Goal: Find contact information: Find contact information

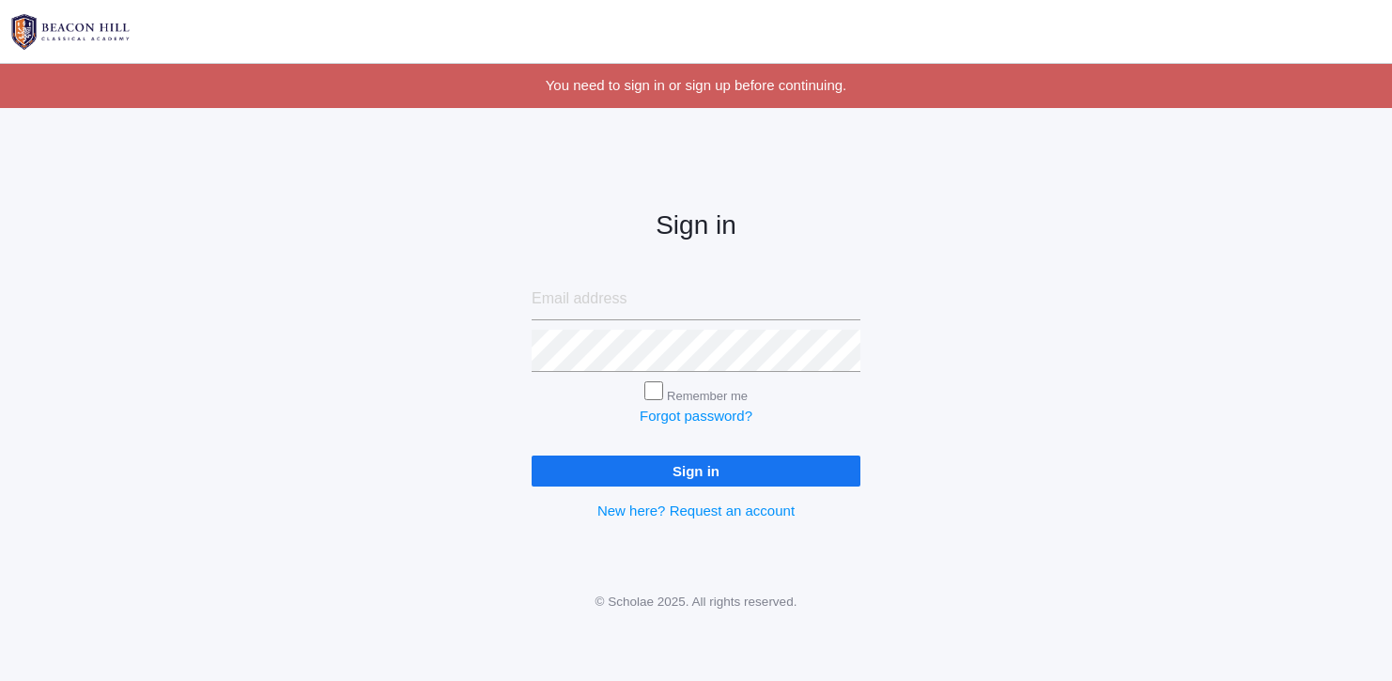
type input "[PERSON_NAME][EMAIL_ADDRESS][DOMAIN_NAME]"
click at [654, 390] on input "Remember me" at bounding box center [653, 390] width 19 height 19
checkbox input "true"
click at [686, 472] on input "Sign in" at bounding box center [696, 471] width 329 height 31
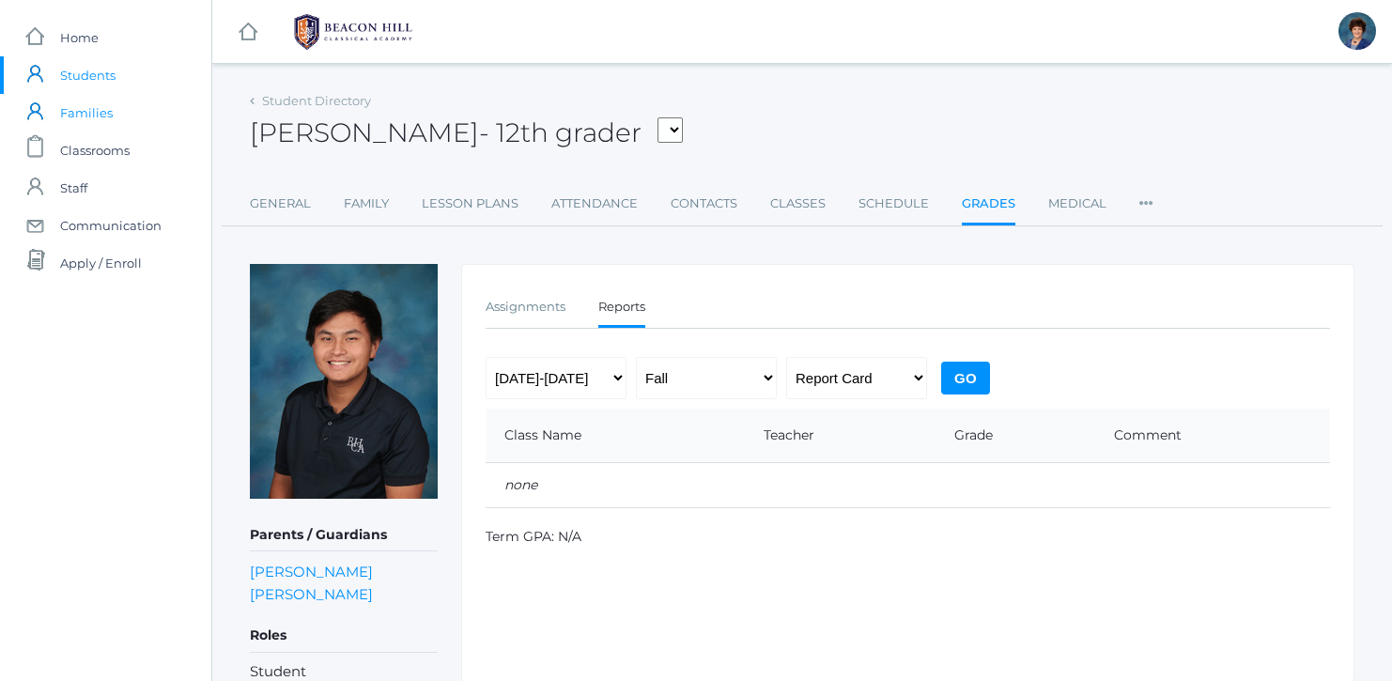
click at [80, 112] on span "Families" at bounding box center [86, 113] width 53 height 38
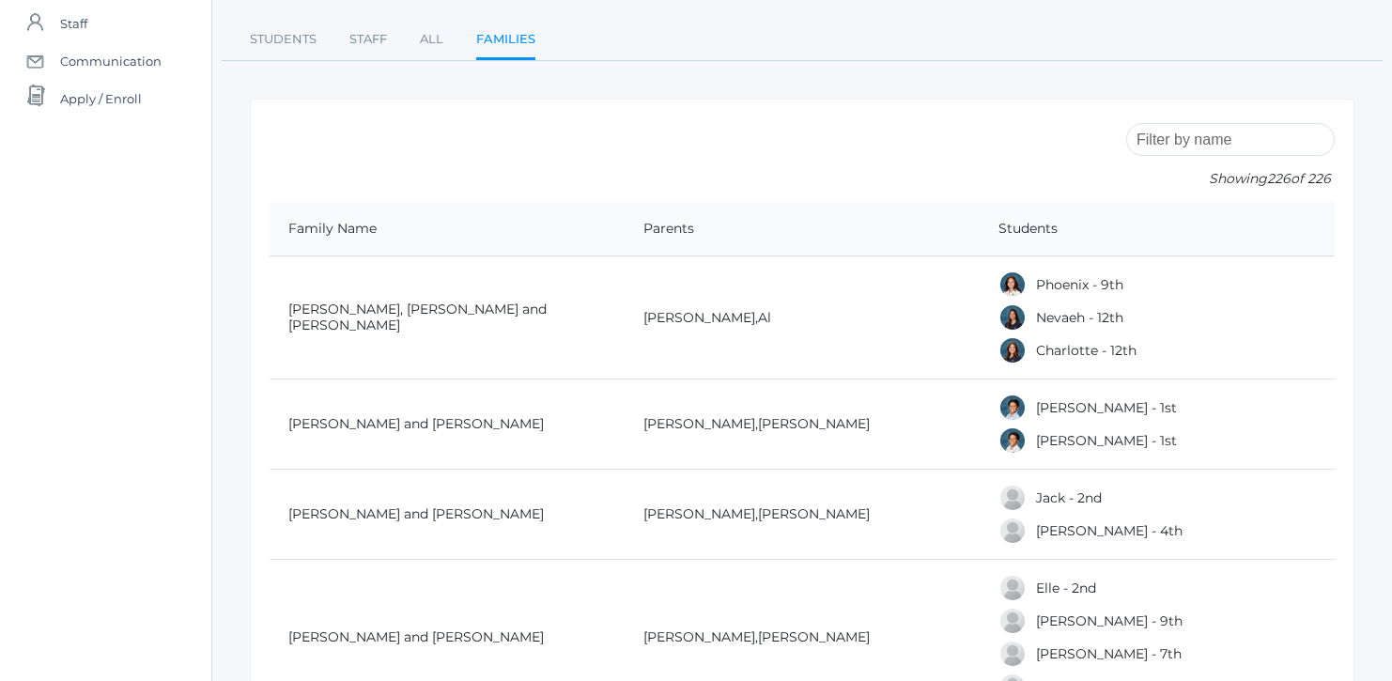
scroll to position [165, 0]
click at [1181, 135] on input "search" at bounding box center [1230, 138] width 209 height 33
type input "c"
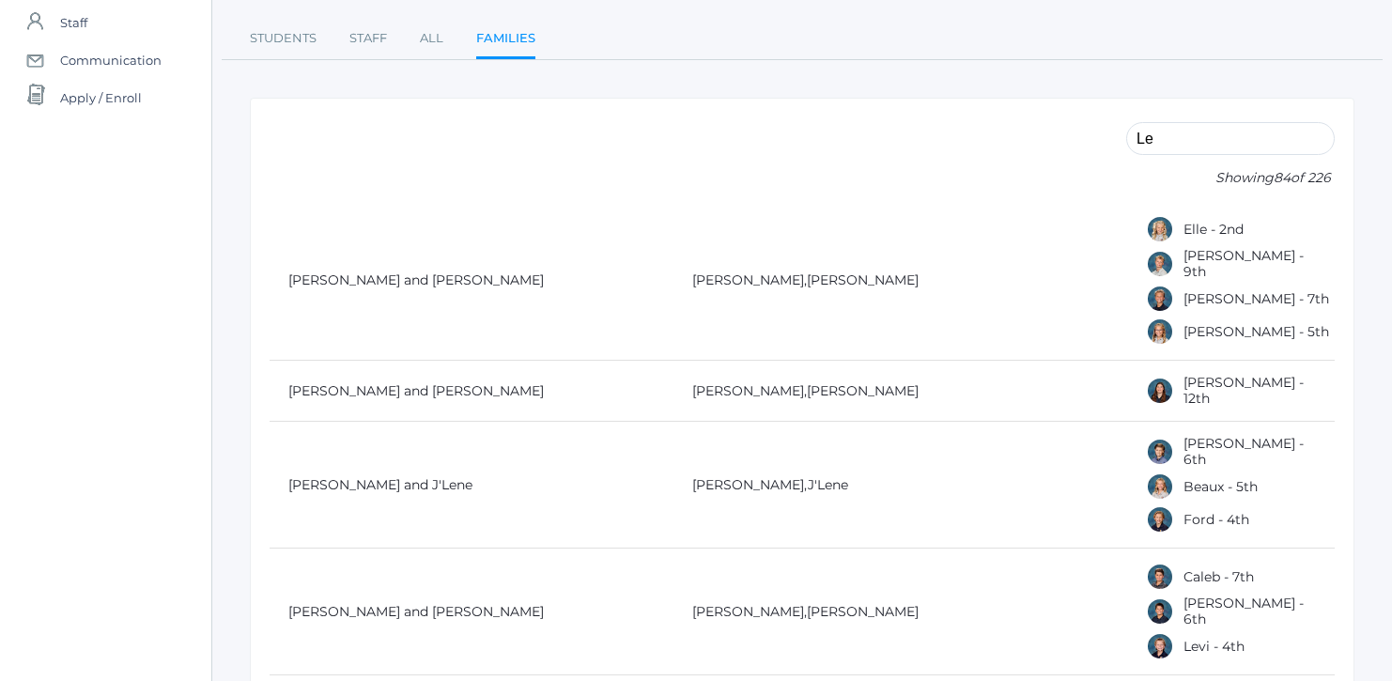
type input "L"
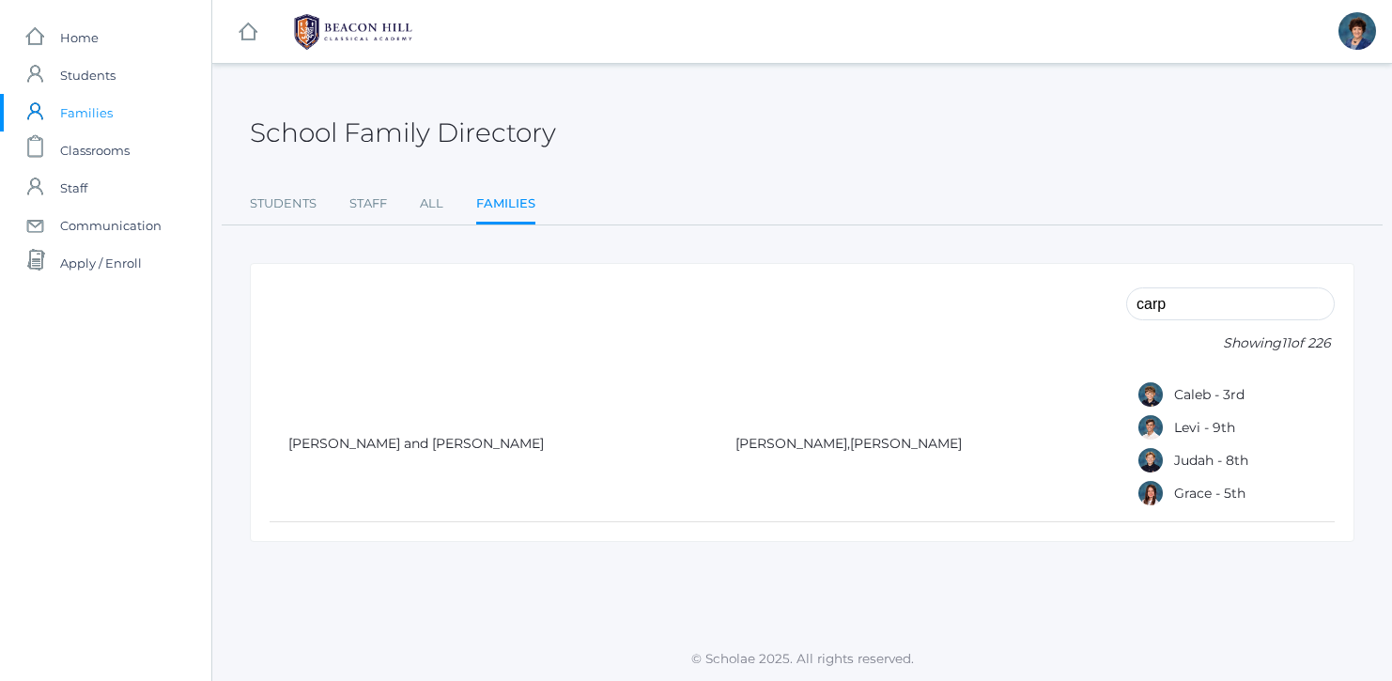
scroll to position [0, 0]
type input "[PERSON_NAME]"
click at [431, 203] on link "All" at bounding box center [431, 204] width 23 height 38
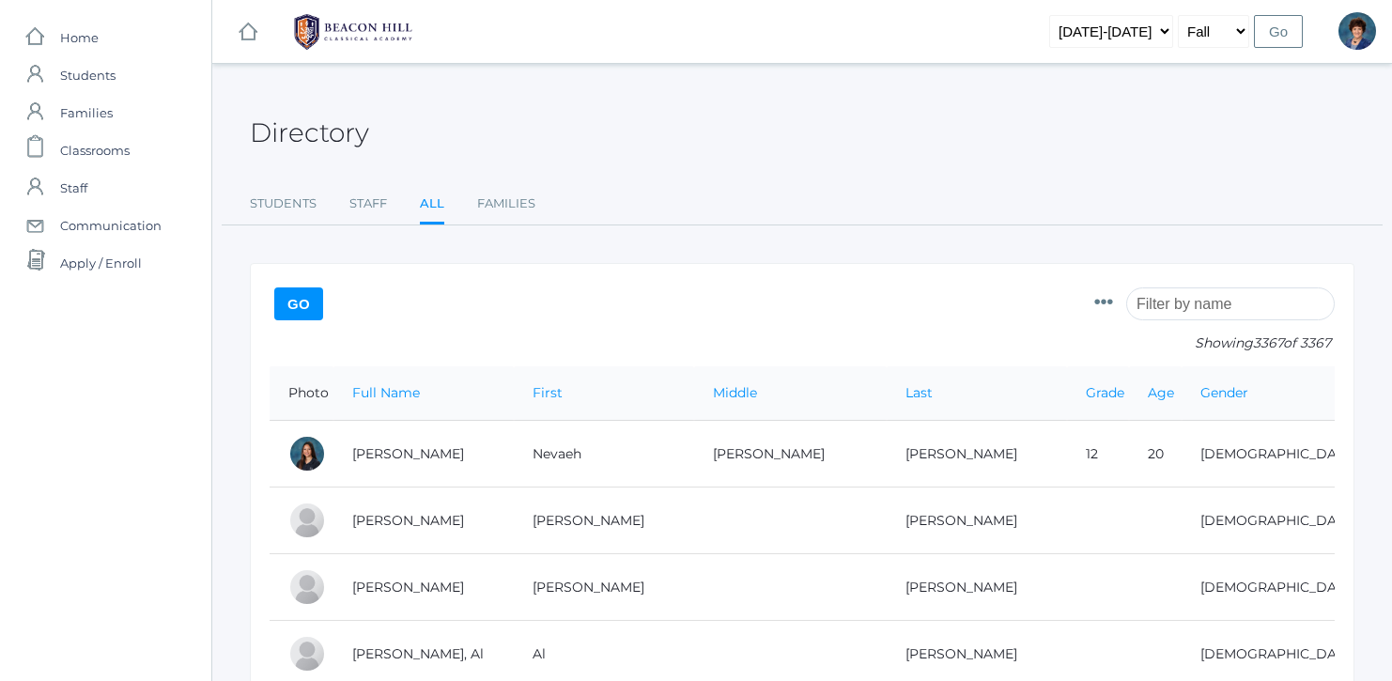
click at [1179, 308] on input "search" at bounding box center [1230, 303] width 209 height 33
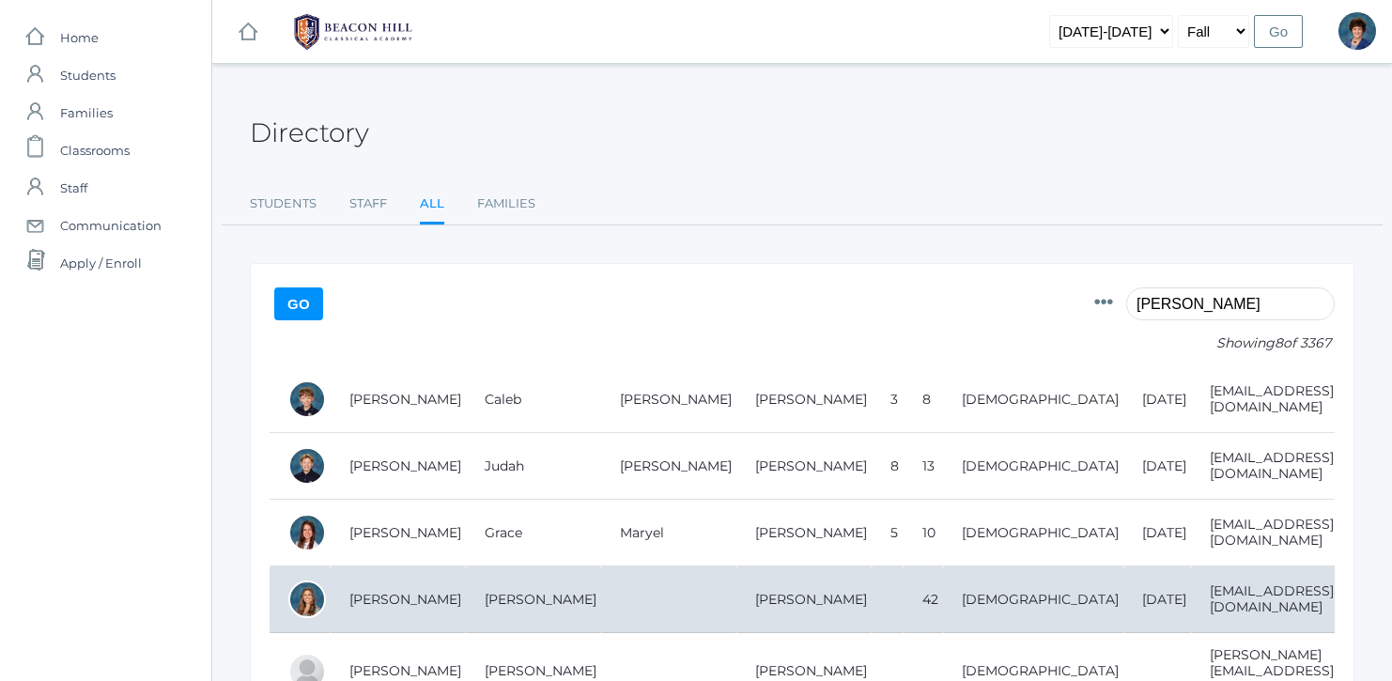
type input "[PERSON_NAME]"
drag, startPoint x: 1289, startPoint y: 594, endPoint x: 1085, endPoint y: 595, distance: 203.9
click at [1191, 595] on td "[EMAIL_ADDRESS][DOMAIN_NAME]" at bounding box center [1264, 599] width 147 height 67
